Goal: Task Accomplishment & Management: Complete application form

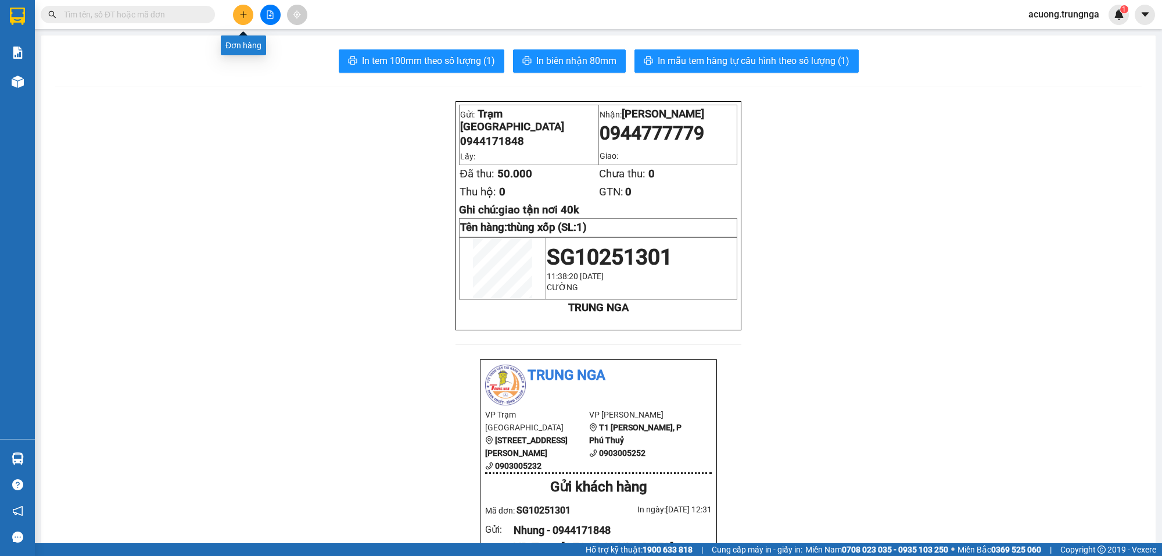
click at [247, 15] on icon "plus" at bounding box center [243, 14] width 8 height 8
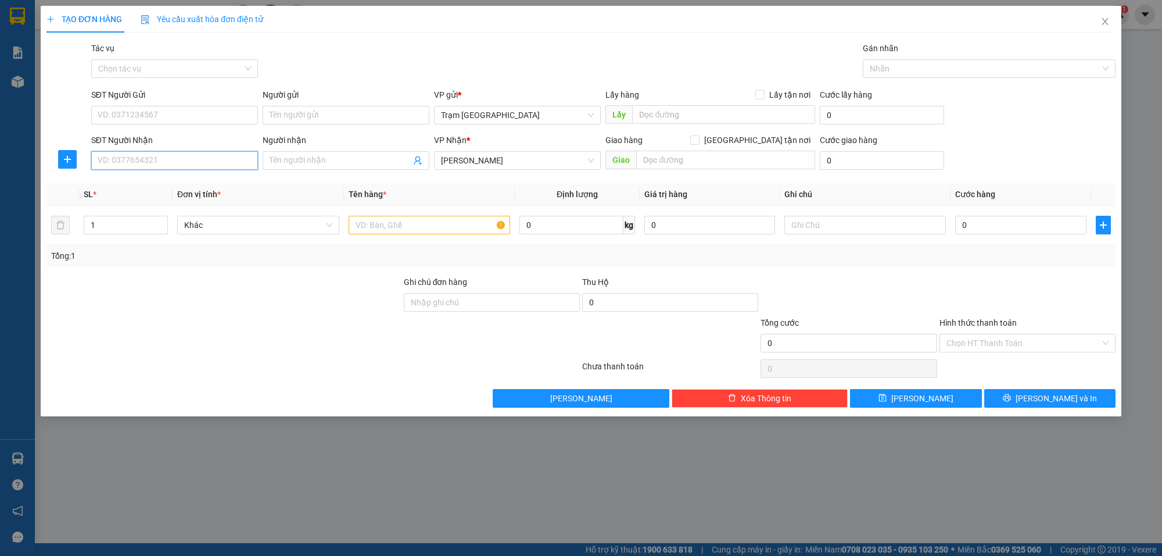
click at [221, 163] on input "SĐT Người Nhận" at bounding box center [174, 160] width 167 height 19
type input "0937916952"
click at [330, 157] on input "Người nhận" at bounding box center [340, 160] width 141 height 13
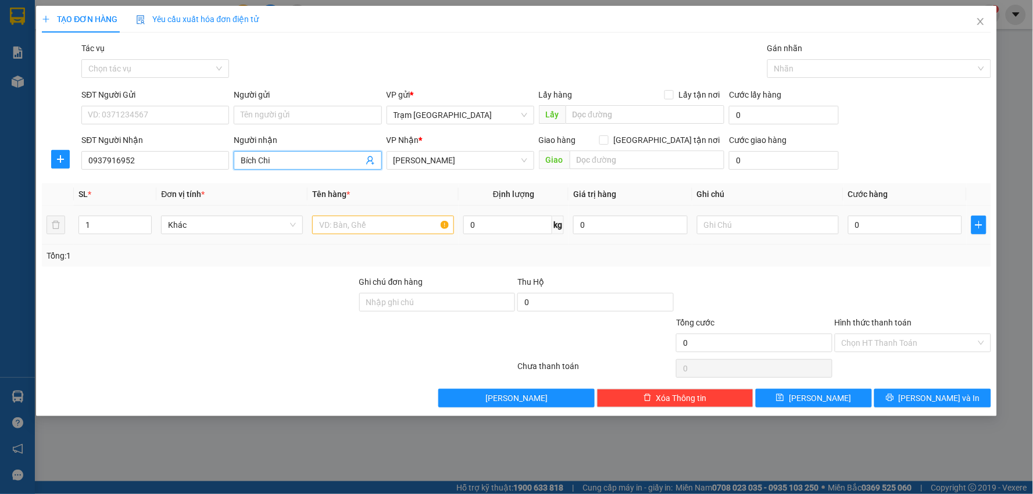
type input "[PERSON_NAME]"
click at [386, 221] on input "text" at bounding box center [383, 225] width 142 height 19
type input "thùng"
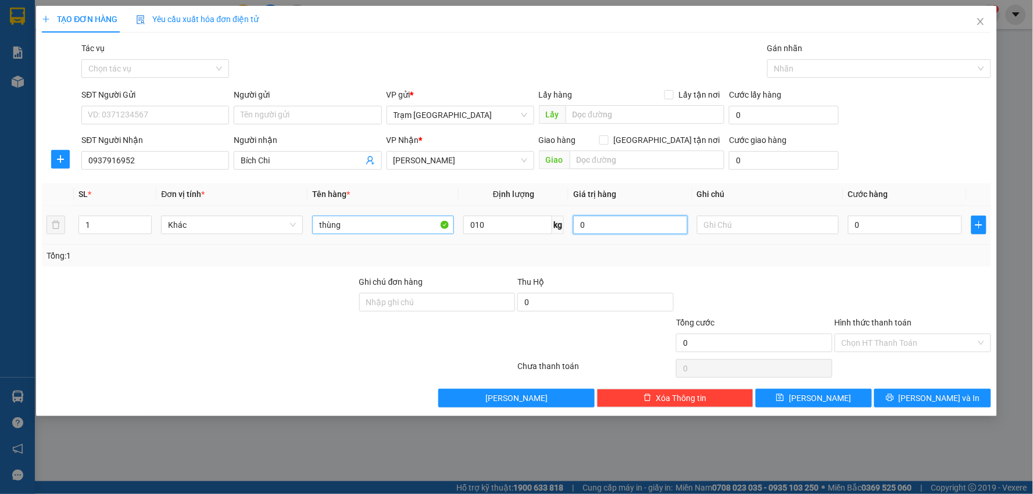
type input "10"
type input "003"
type input "3"
type input "0.030"
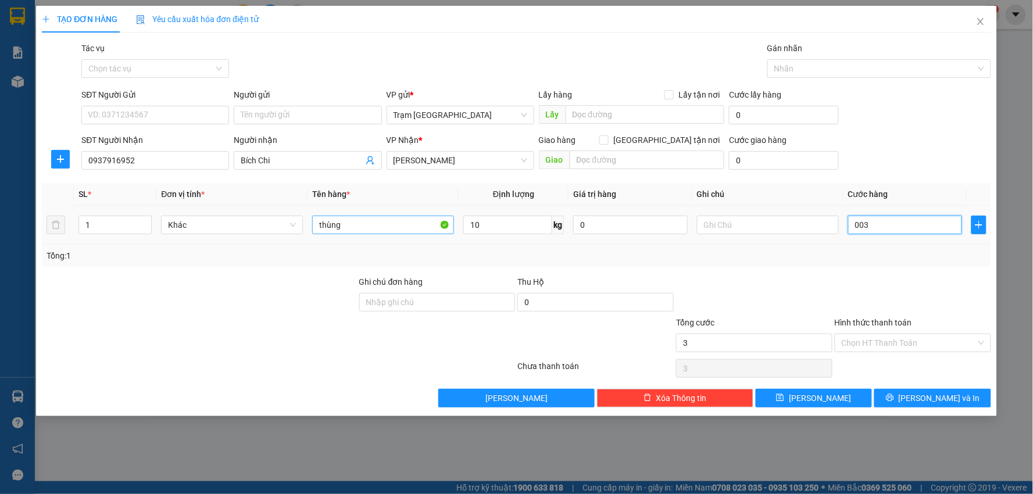
type input "30"
type input "30.000"
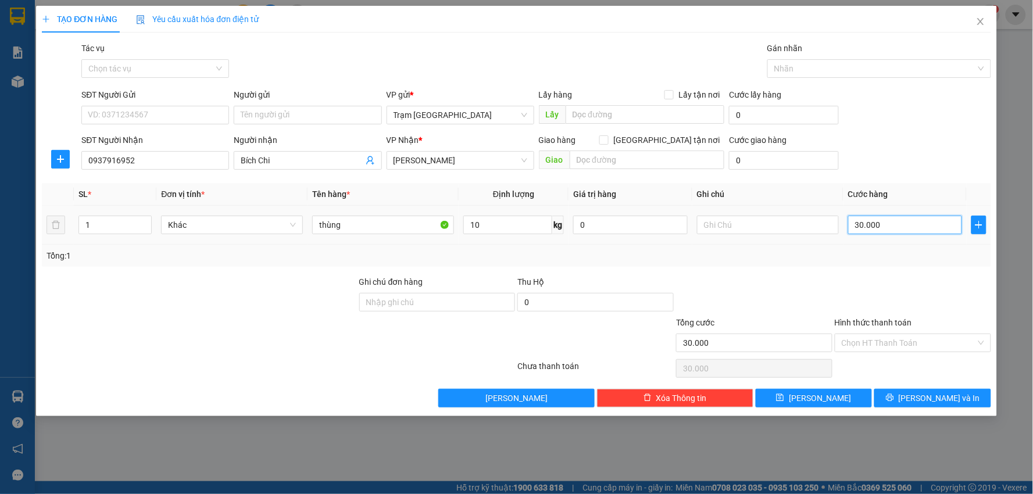
click at [893, 224] on input "30.000" at bounding box center [905, 225] width 114 height 19
type input "00.006"
type input "6"
type input "0.000.060"
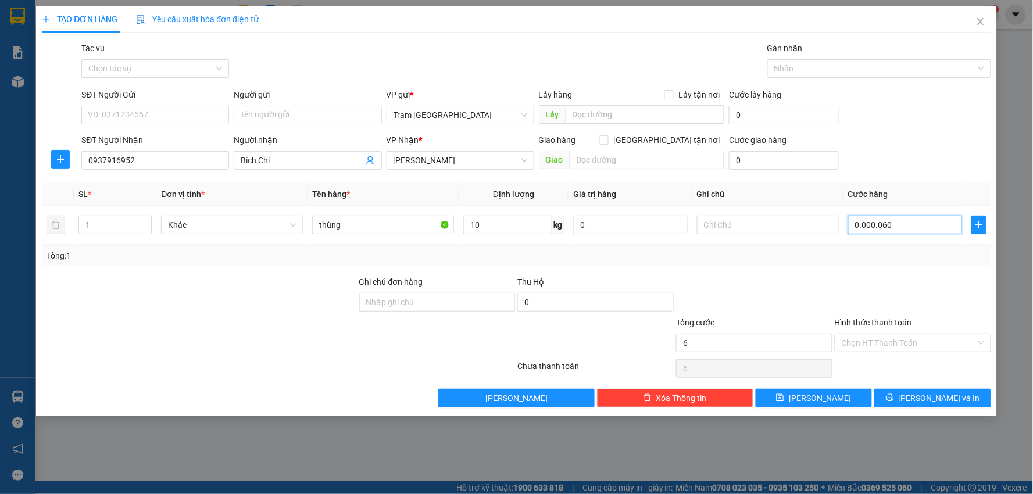
type input "60"
type input "60.000"
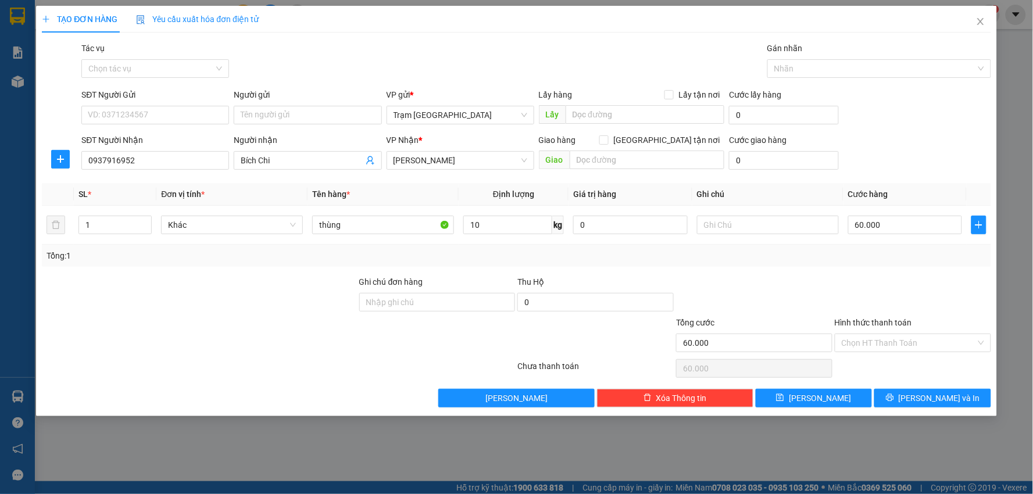
click at [926, 289] on div at bounding box center [912, 295] width 159 height 41
click at [178, 113] on input "SĐT Người Gửi" at bounding box center [155, 115] width 148 height 19
click at [898, 227] on input "60.000" at bounding box center [905, 225] width 114 height 19
click at [927, 110] on div "SĐT Người Gửi VD: 0371234567 Người gửi Tên người gửi VP gửi * Trạm Sài Gòn Lấy …" at bounding box center [535, 108] width 913 height 41
click at [888, 224] on input "60.000" at bounding box center [905, 225] width 114 height 19
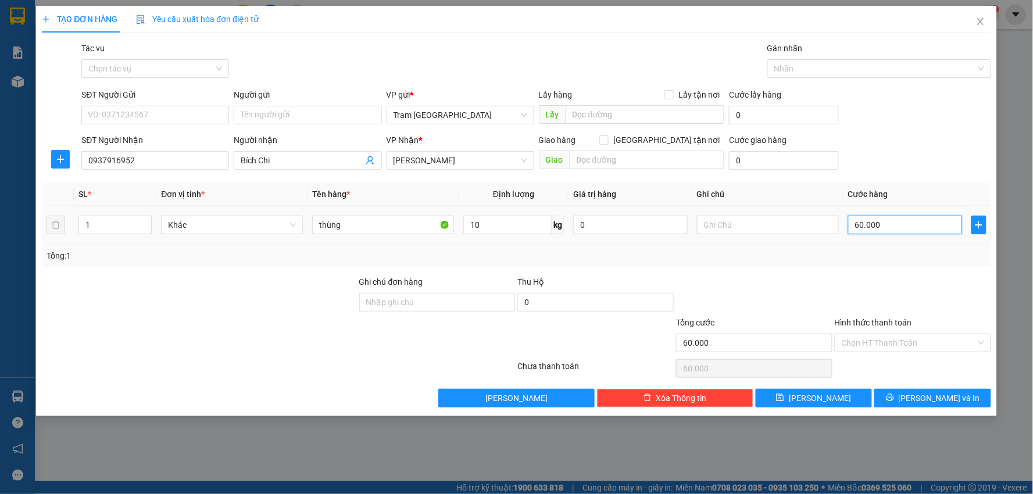
type input "0"
type input "008"
type input "8"
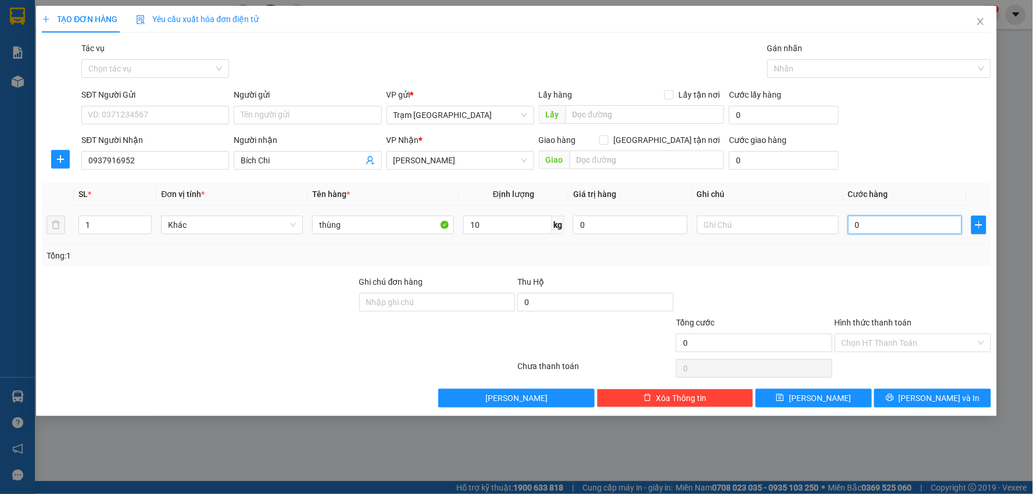
type input "8"
type input "0.080"
type input "80"
type input "80.000"
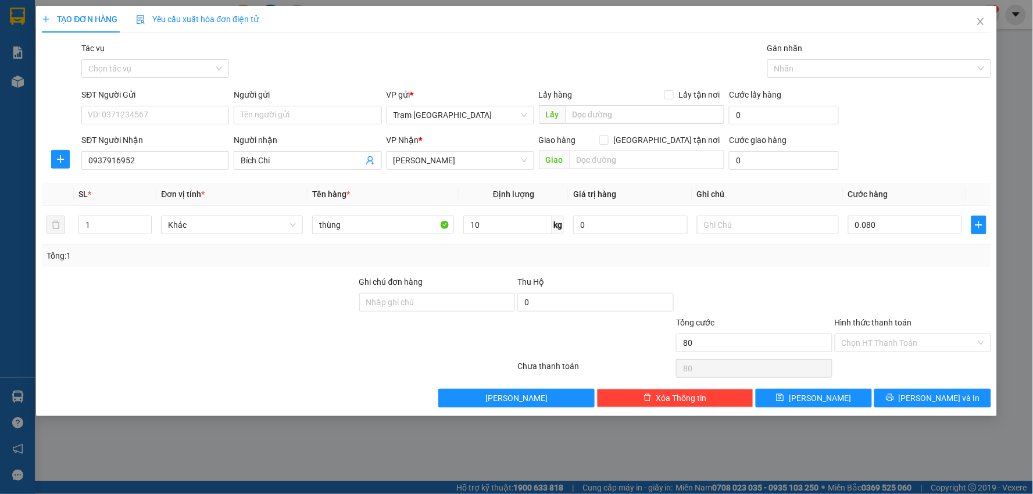
type input "80.000"
click at [876, 295] on div at bounding box center [912, 295] width 159 height 41
click at [188, 115] on input "SĐT Người Gửi" at bounding box center [155, 115] width 148 height 19
type input "0949244186"
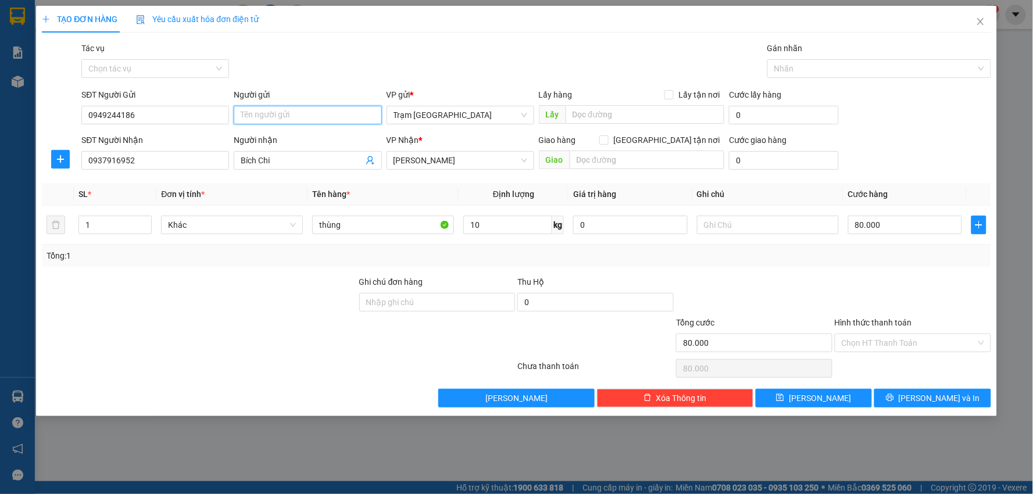
click at [276, 108] on input "Người gửi" at bounding box center [308, 115] width 148 height 19
type input "anh Tuấn"
click at [899, 344] on input "Hình thức thanh toán" at bounding box center [908, 342] width 134 height 17
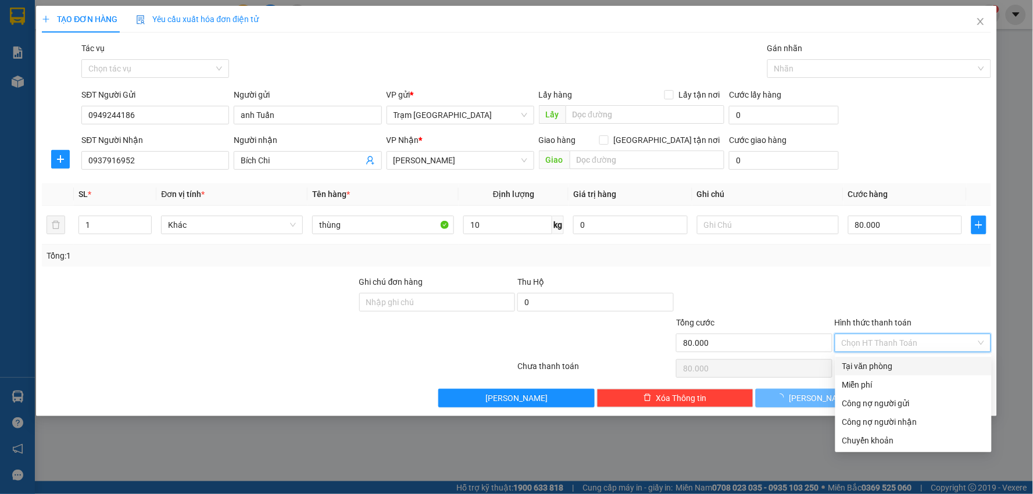
click at [884, 364] on div "Tại văn phòng" at bounding box center [913, 366] width 142 height 13
type input "0"
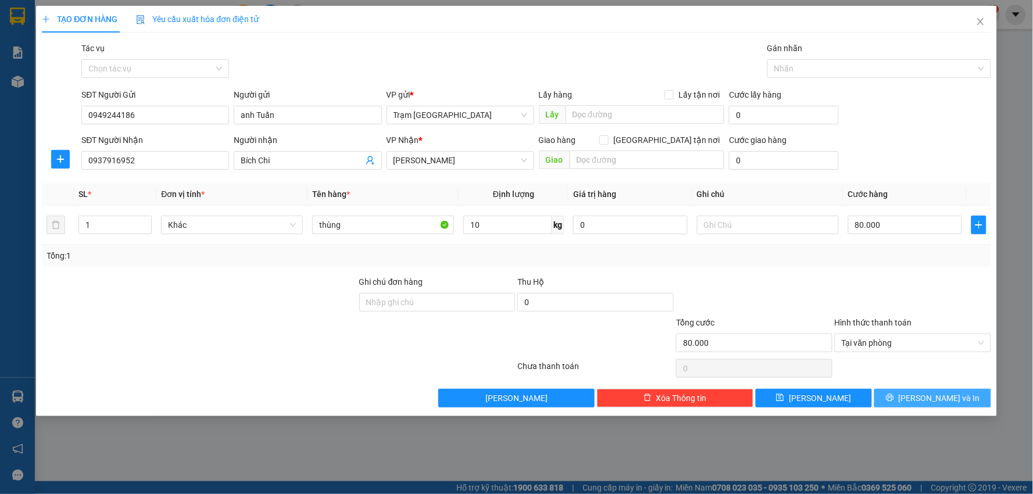
click at [928, 397] on span "Lưu và In" at bounding box center [938, 398] width 81 height 13
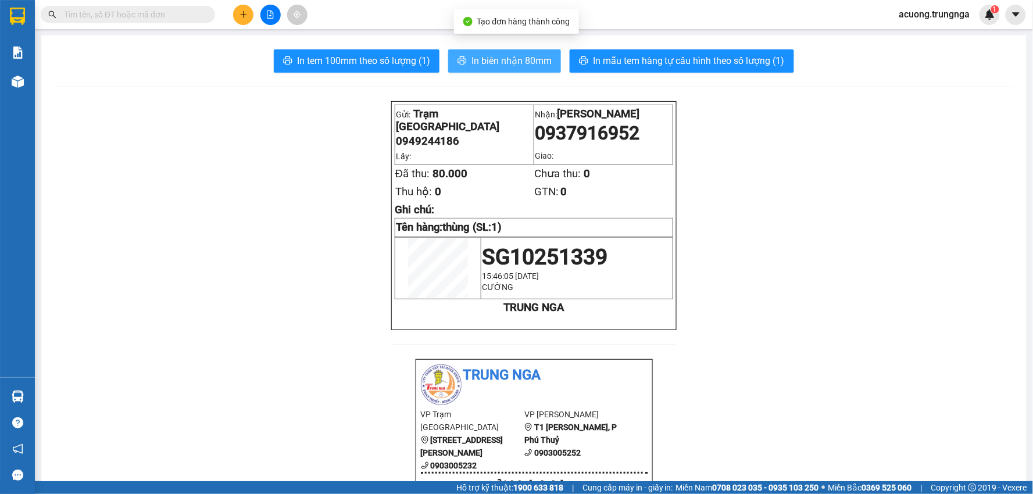
click at [479, 51] on button "In biên nhận 80mm" at bounding box center [504, 60] width 113 height 23
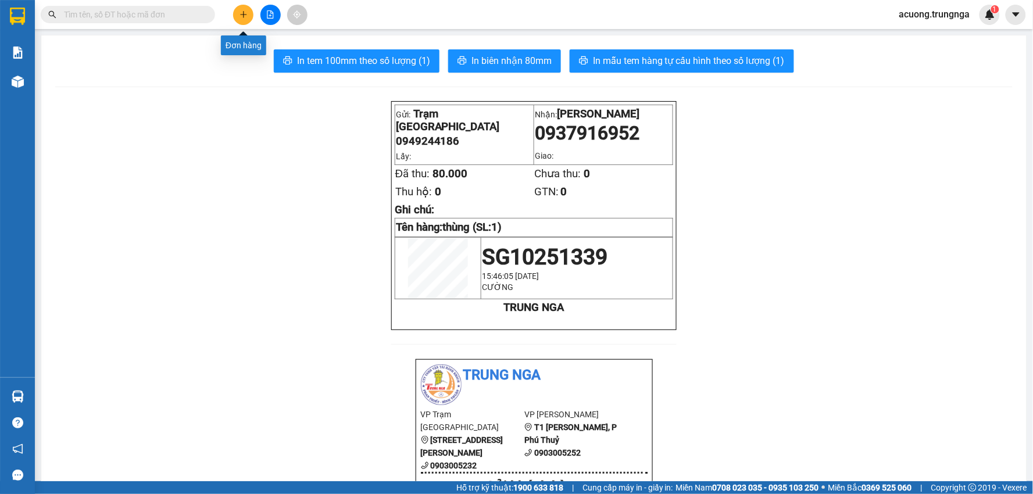
click at [248, 16] on button at bounding box center [243, 15] width 20 height 20
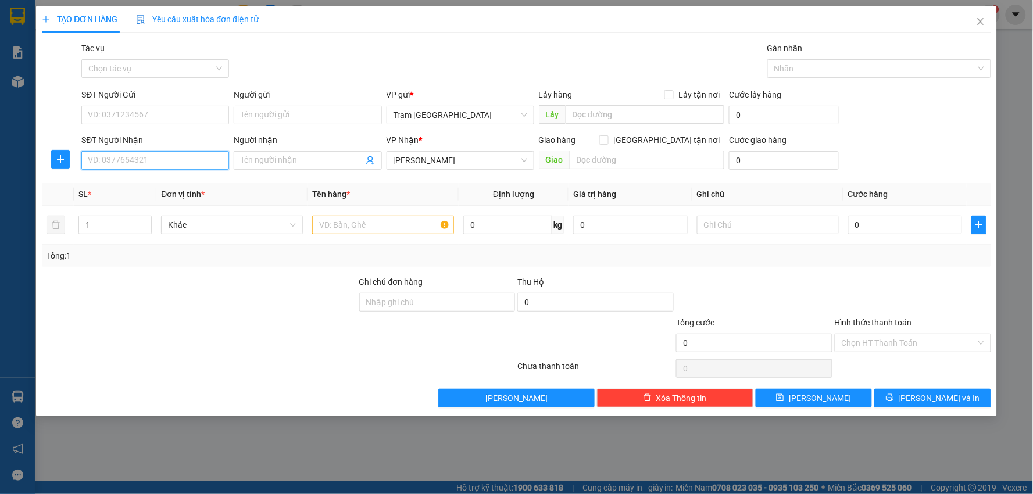
click at [184, 158] on input "SĐT Người Nhận" at bounding box center [155, 160] width 148 height 19
type input "0901558386"
click at [142, 184] on div "0901558386 - C LÝ" at bounding box center [155, 183] width 134 height 13
type input "C LÝ"
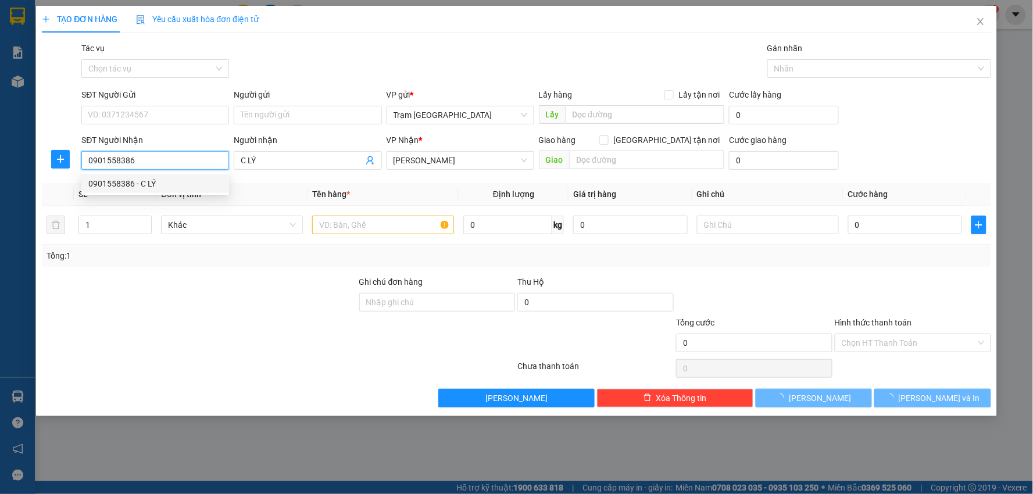
type input "30.000"
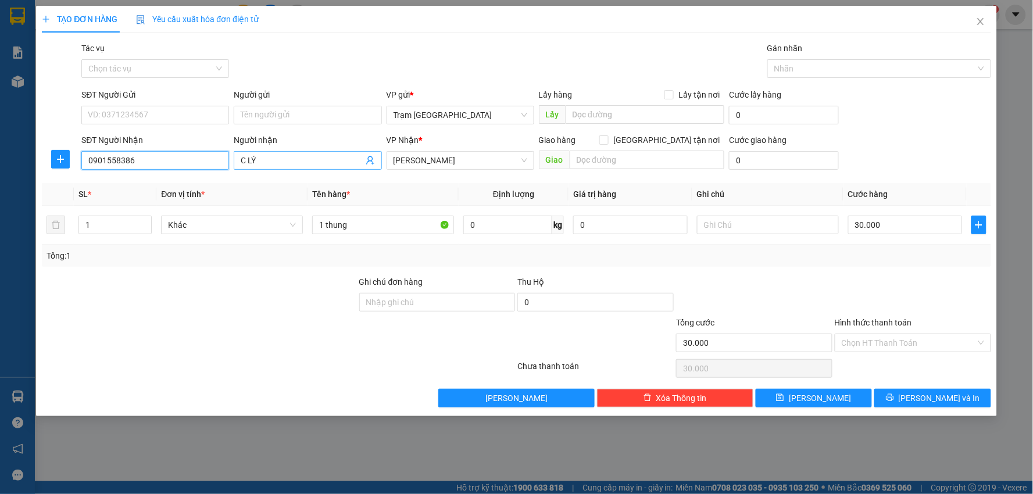
type input "0901558386"
drag, startPoint x: 289, startPoint y: 163, endPoint x: 67, endPoint y: 162, distance: 222.6
click at [67, 162] on div "SĐT Người Nhận 0901558386 Người nhận C LÝ C LÝ VP Nhận * Phan Thiết Giao hàng G…" at bounding box center [516, 154] width 951 height 41
type input "Toyota [PERSON_NAME]"
drag, startPoint x: 367, startPoint y: 219, endPoint x: 102, endPoint y: 220, distance: 265.0
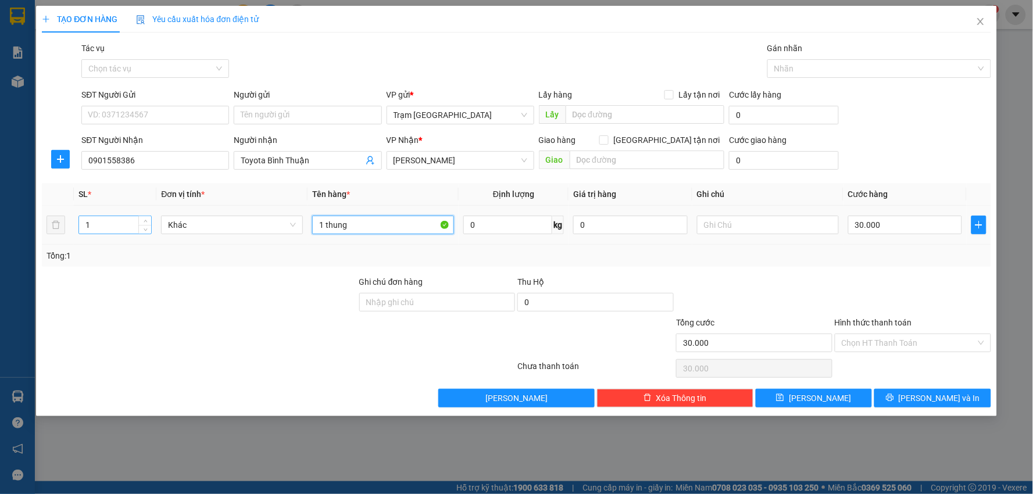
click at [102, 220] on tr "1 Khác 1 thung 0 kg 0 30.000" at bounding box center [516, 225] width 949 height 39
type input "kiện (bọc trắng)"
type input "2"
click at [923, 394] on span "Lưu và In" at bounding box center [938, 398] width 81 height 13
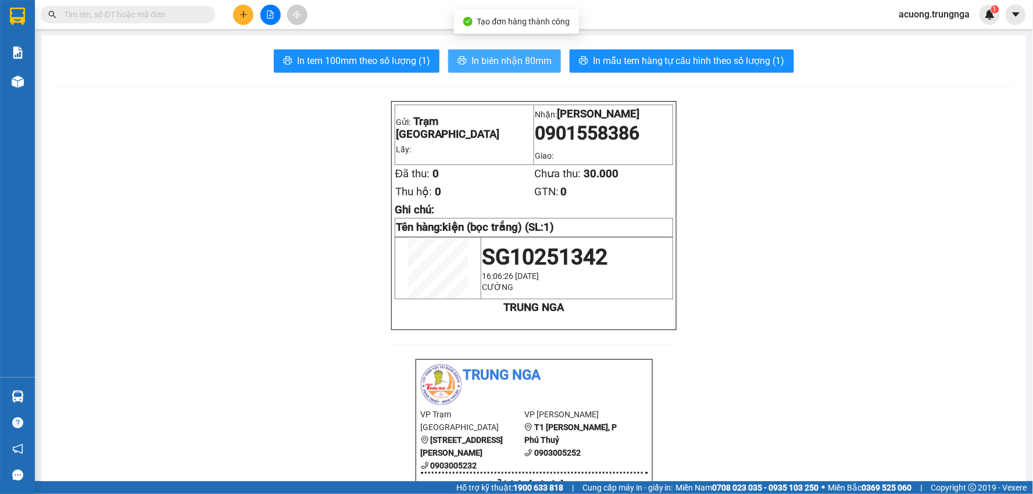
click at [485, 53] on button "In biên nhận 80mm" at bounding box center [504, 60] width 113 height 23
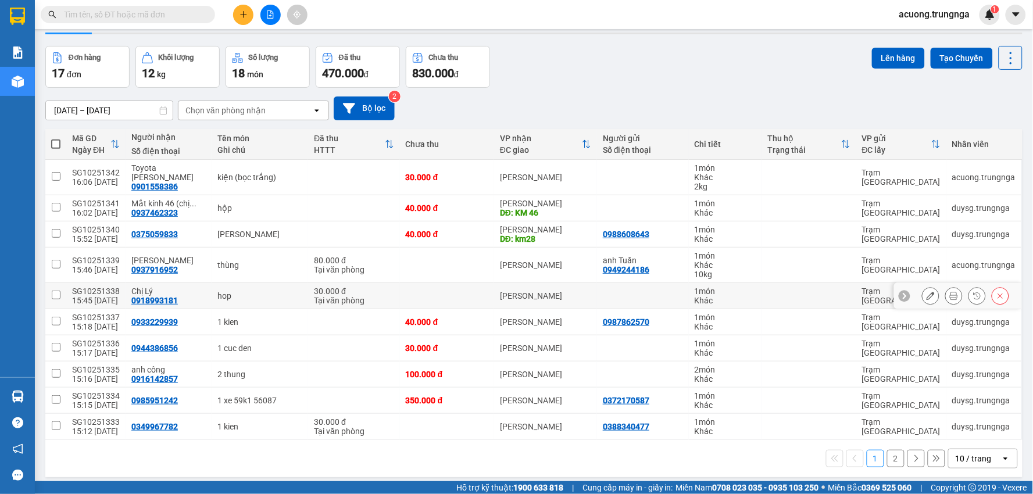
scroll to position [53, 0]
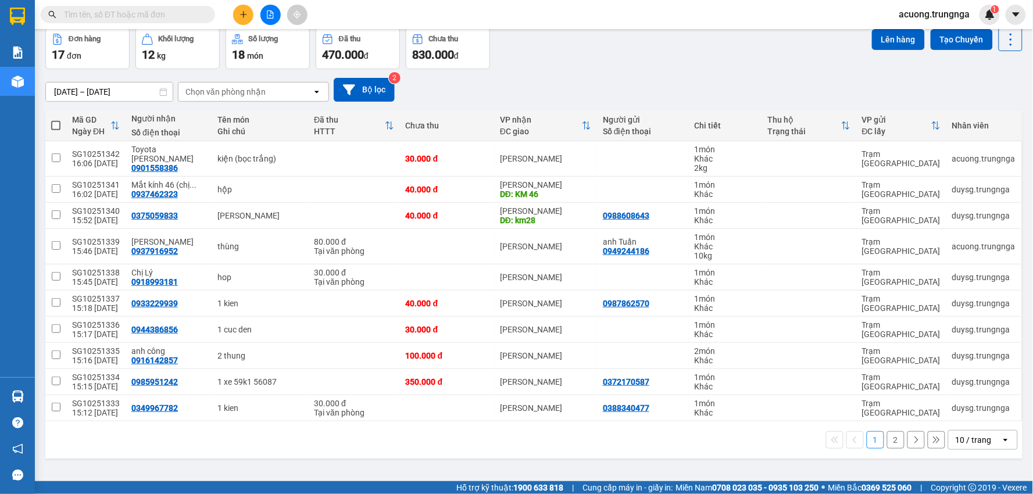
click at [887, 438] on button "2" at bounding box center [895, 439] width 17 height 17
